Goal: Task Accomplishment & Management: Use online tool/utility

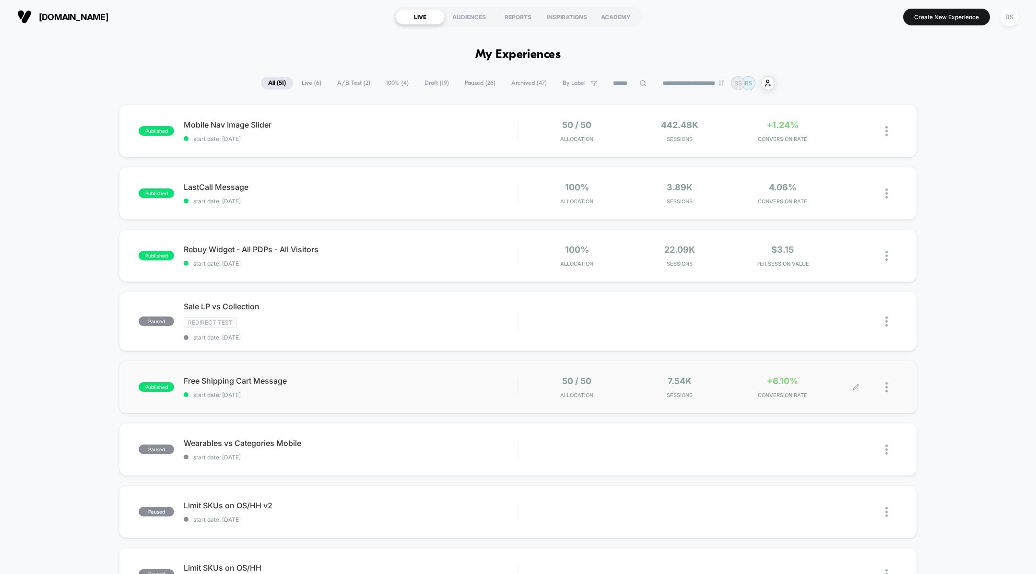
click at [518, 393] on div "50 / 50 Allocation 7.54k Sessions +6.10% CONVERSION RATE" at bounding box center [707, 387] width 379 height 23
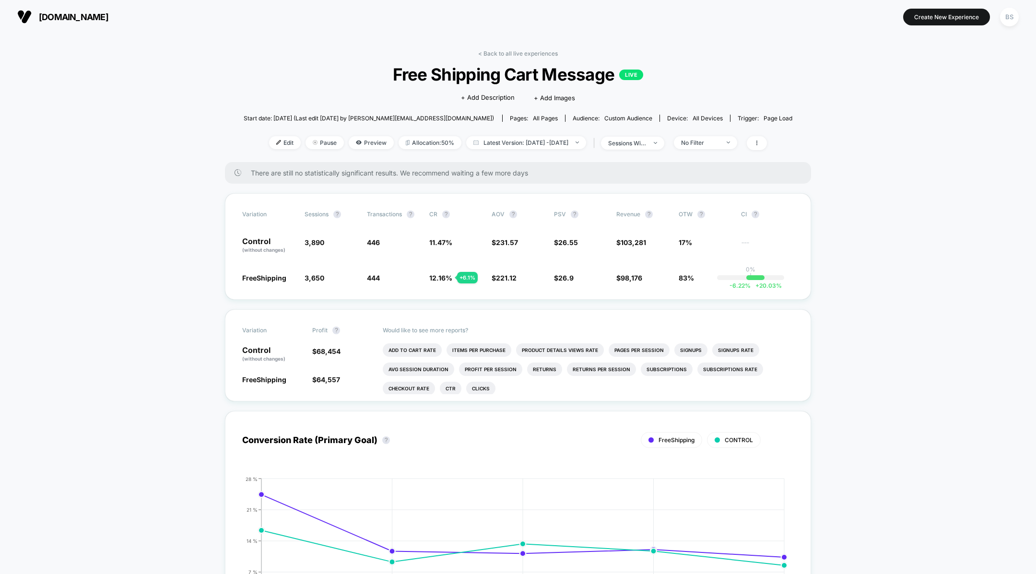
scroll to position [1, 0]
click at [719, 142] on div "No Filter" at bounding box center [700, 142] width 38 height 7
click at [700, 220] on span "Returning Visitors" at bounding box center [720, 217] width 55 height 8
click at [702, 274] on button "Save" at bounding box center [722, 282] width 88 height 16
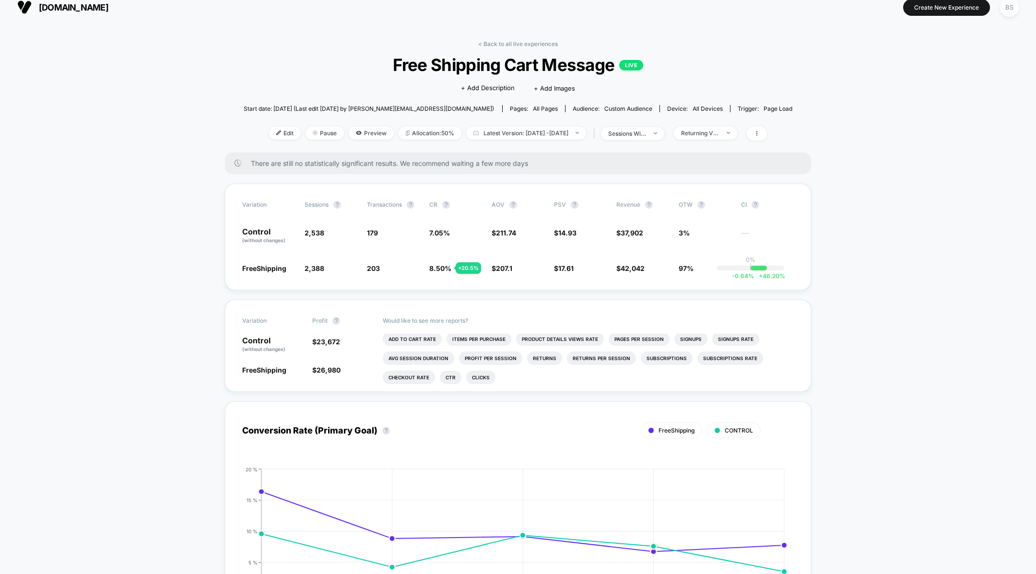
scroll to position [10, 0]
click at [487, 42] on link "< Back to all live experiences" at bounding box center [518, 43] width 80 height 7
